Goal: Task Accomplishment & Management: Manage account settings

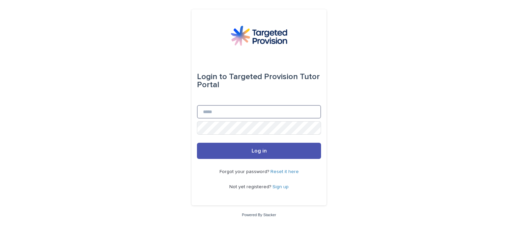
click at [216, 113] on input "Email" at bounding box center [259, 111] width 124 height 13
click at [205, 111] on input "**********" at bounding box center [259, 111] width 124 height 13
type input "**********"
click at [197, 143] on button "Log in" at bounding box center [259, 151] width 124 height 16
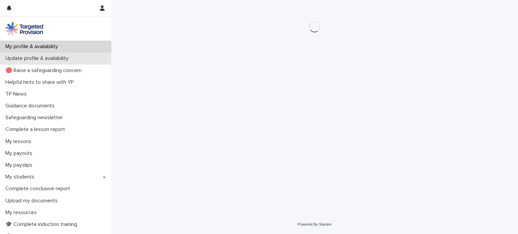
click at [47, 59] on p "Update profile & availability" at bounding box center [38, 58] width 71 height 6
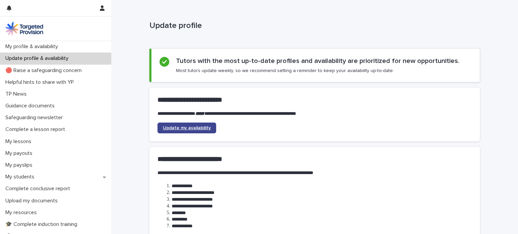
click at [176, 126] on span "Update my availability" at bounding box center [187, 128] width 48 height 5
click at [191, 129] on span "Update my availability" at bounding box center [187, 128] width 48 height 5
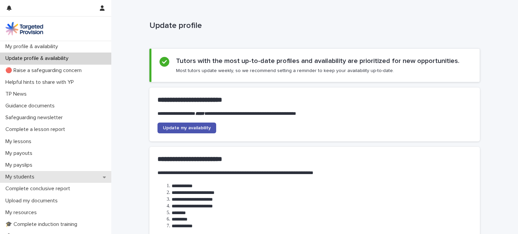
click at [63, 174] on div "My students" at bounding box center [55, 177] width 111 height 12
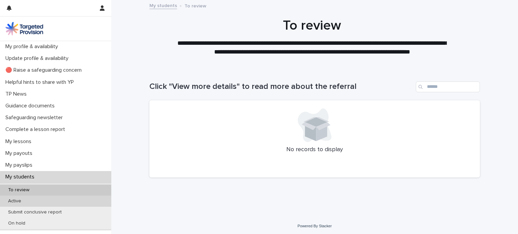
click at [60, 201] on div "Active" at bounding box center [55, 201] width 111 height 11
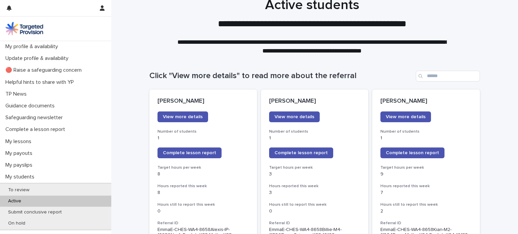
scroll to position [13, 0]
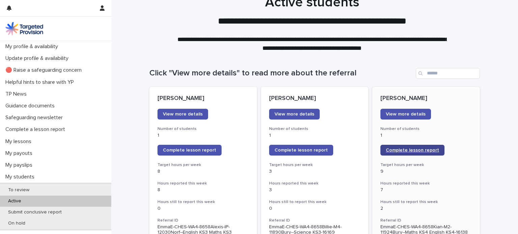
click at [423, 149] on span "Complete lesson report" at bounding box center [412, 150] width 53 height 5
